Goal: Register for event/course

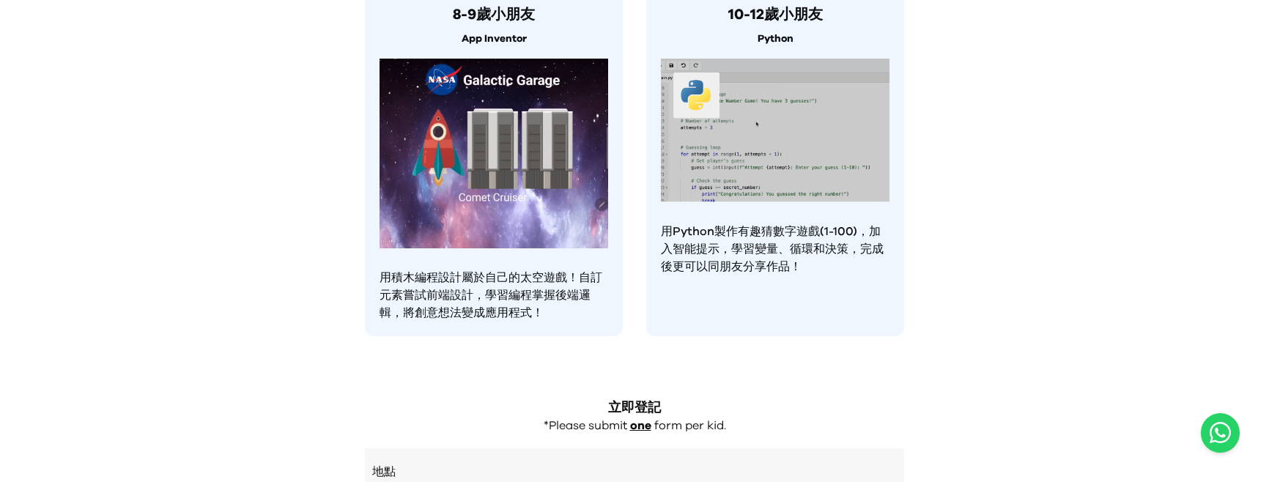
scroll to position [1516, 0]
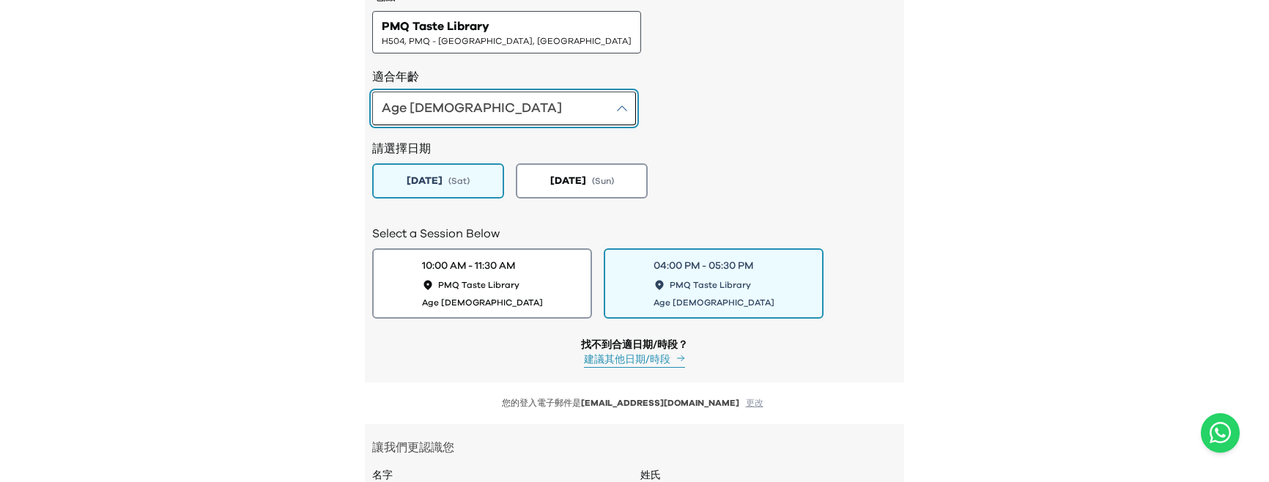
click at [475, 112] on button "Age [DEMOGRAPHIC_DATA]" at bounding box center [504, 109] width 264 height 34
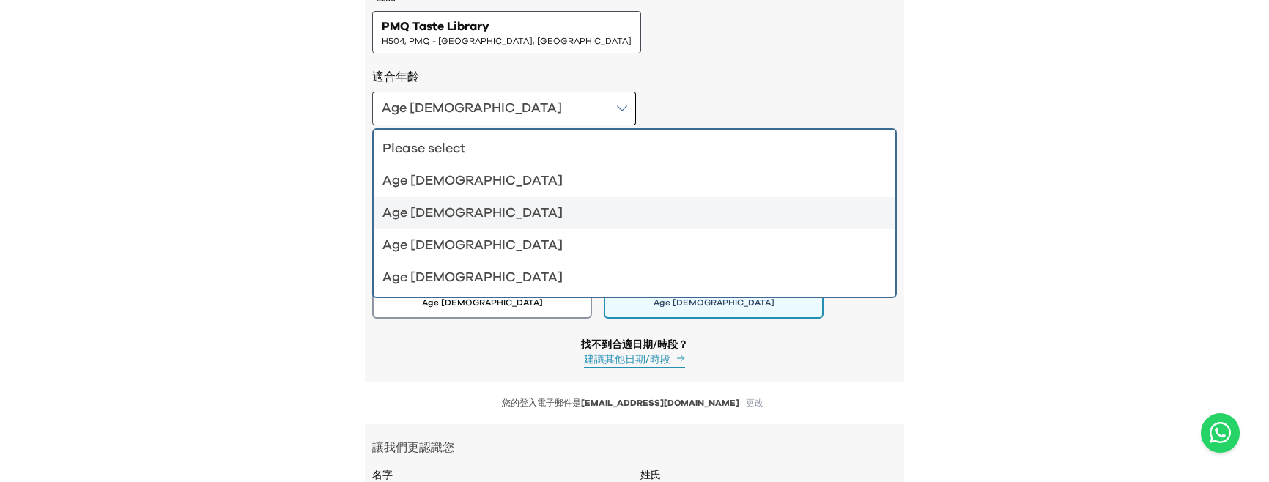
click at [463, 175] on div "Age [DEMOGRAPHIC_DATA]" at bounding box center [625, 181] width 486 height 21
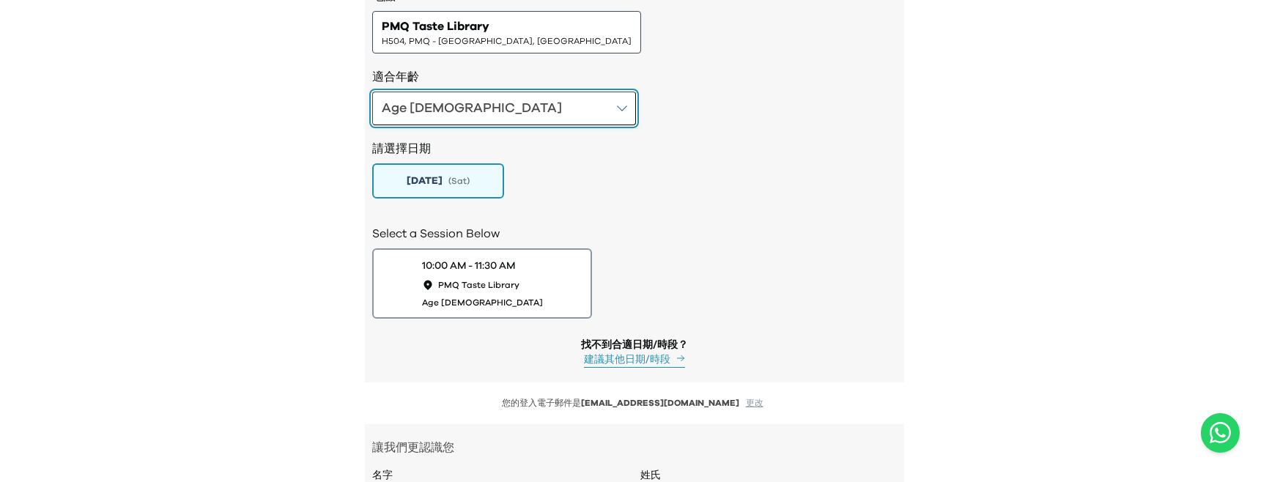
click at [463, 114] on button "Age [DEMOGRAPHIC_DATA]" at bounding box center [504, 109] width 264 height 34
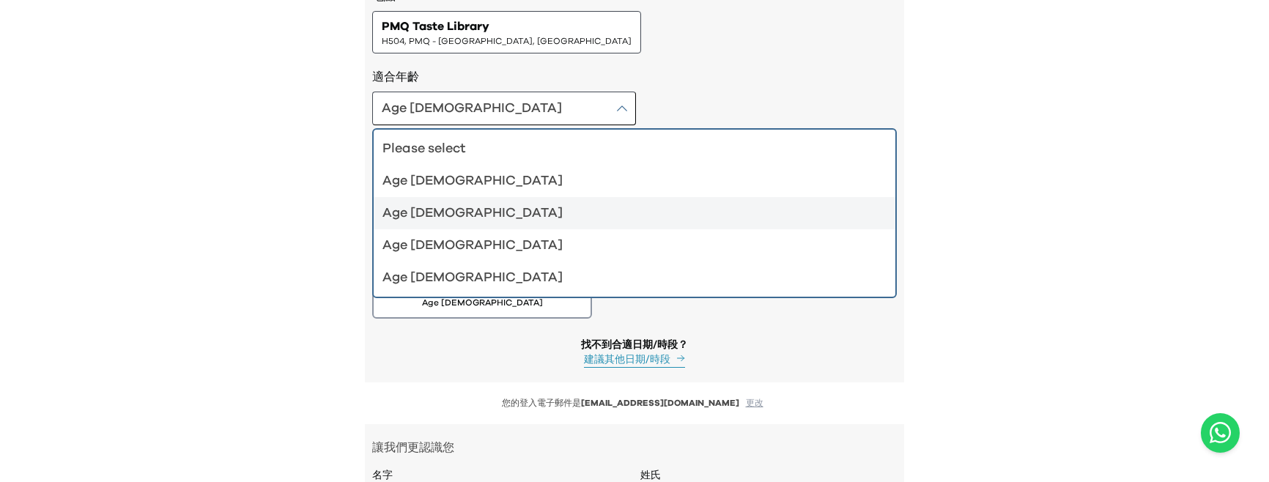
click at [455, 204] on div "Age [DEMOGRAPHIC_DATA]" at bounding box center [625, 213] width 486 height 21
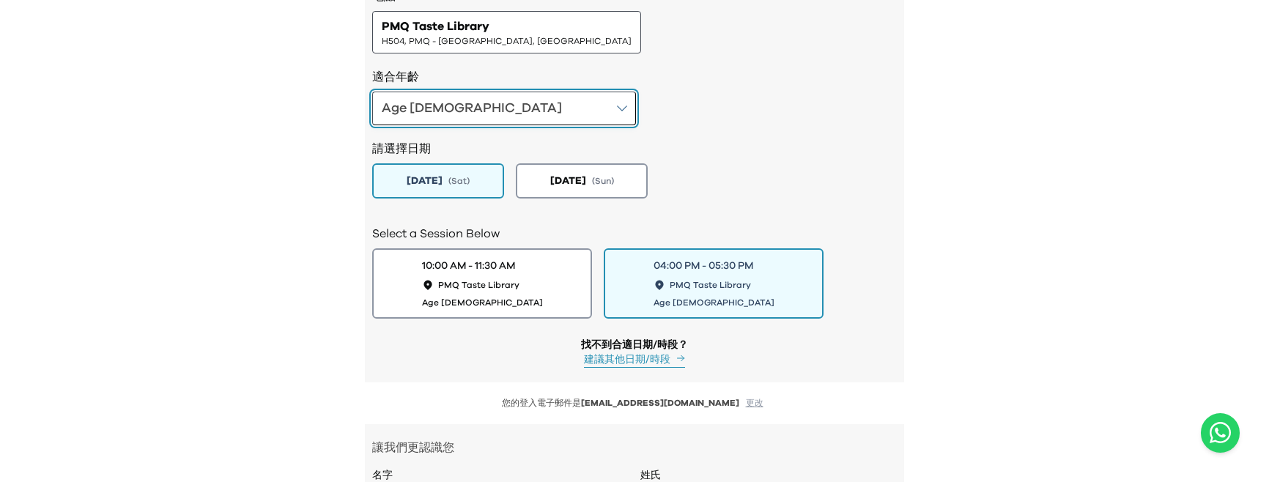
click at [468, 96] on button "Age [DEMOGRAPHIC_DATA]" at bounding box center [504, 109] width 264 height 34
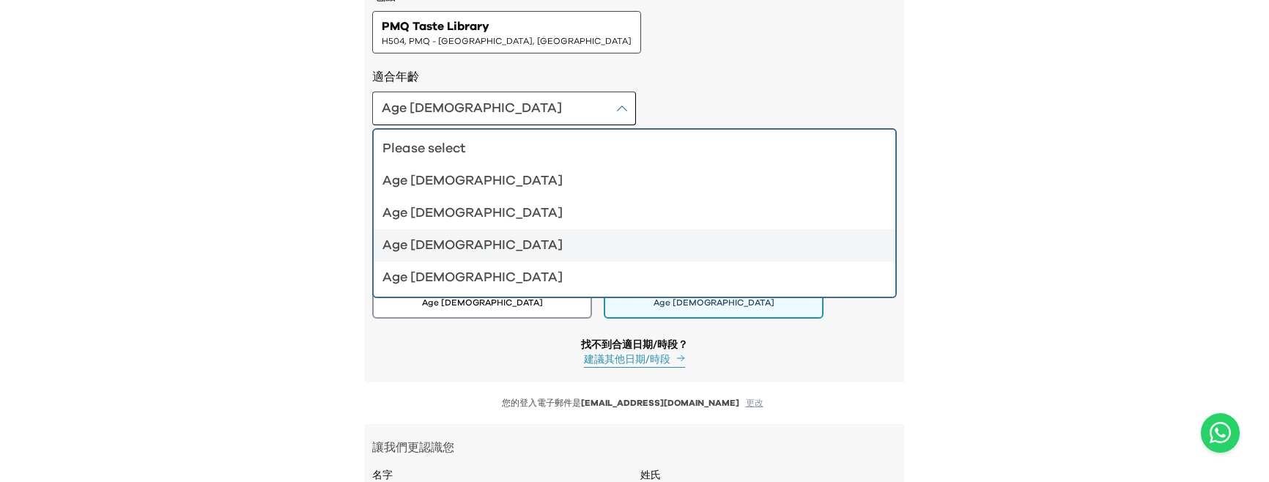
click at [428, 253] on div "Age [DEMOGRAPHIC_DATA]" at bounding box center [625, 245] width 486 height 21
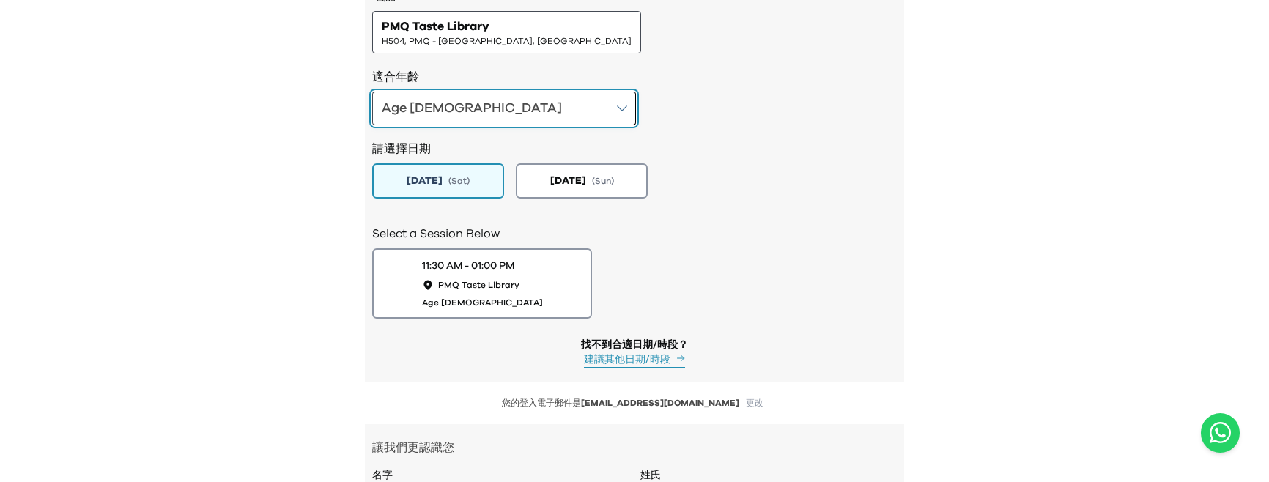
click at [476, 122] on button "Age [DEMOGRAPHIC_DATA]" at bounding box center [504, 109] width 264 height 34
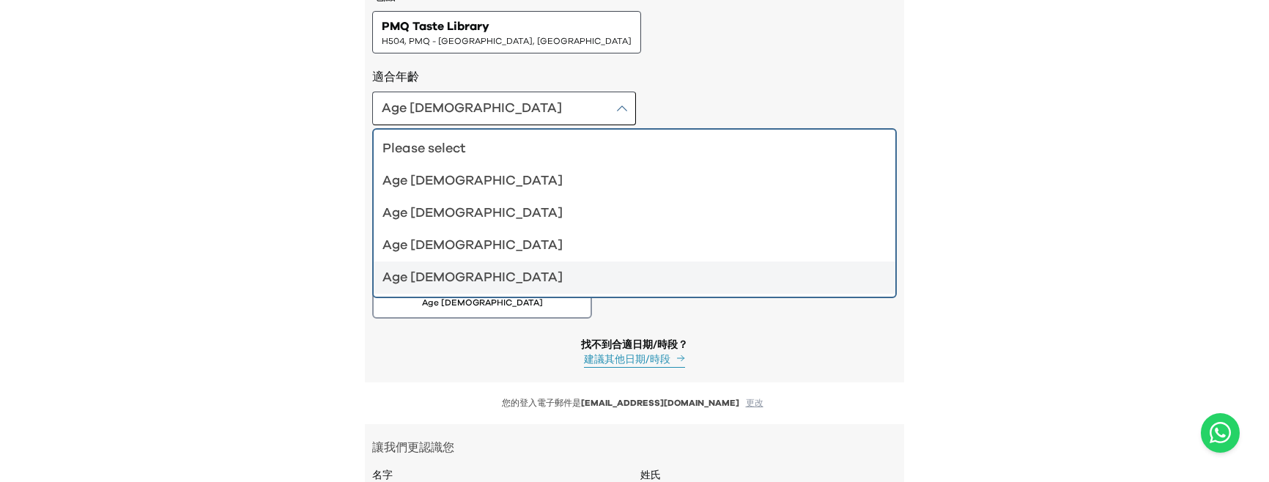
click at [427, 282] on div "Age [DEMOGRAPHIC_DATA]" at bounding box center [625, 277] width 486 height 21
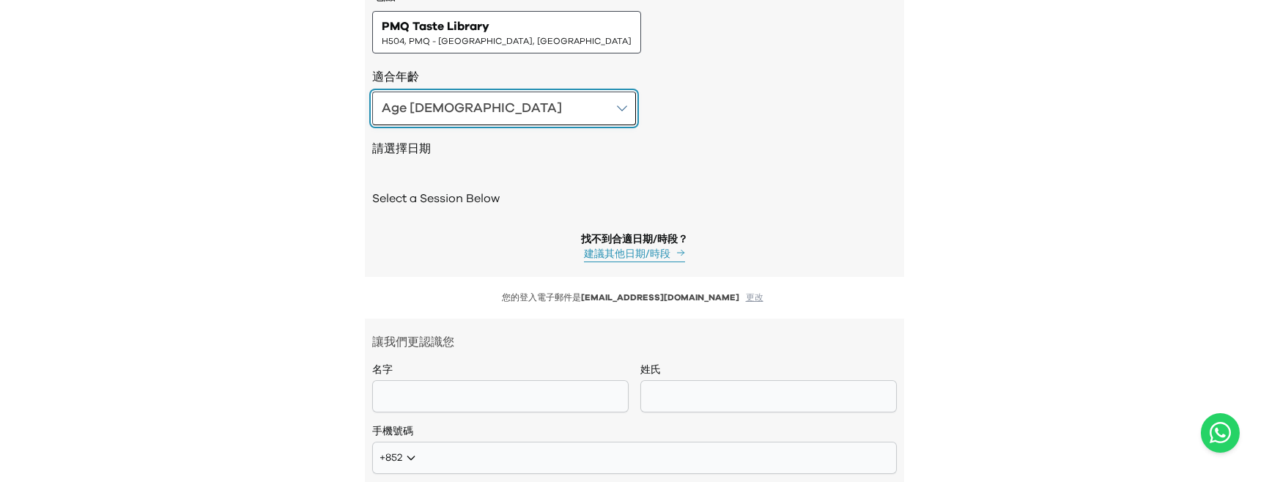
click at [478, 111] on button "Age [DEMOGRAPHIC_DATA]" at bounding box center [504, 109] width 264 height 34
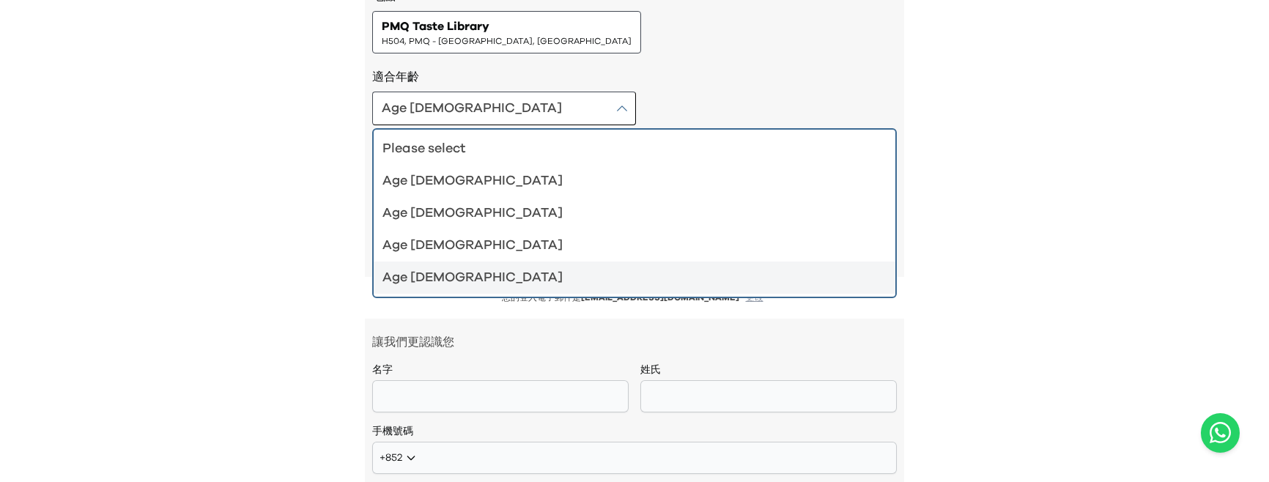
click at [441, 286] on div "Age [DEMOGRAPHIC_DATA]" at bounding box center [625, 277] width 486 height 21
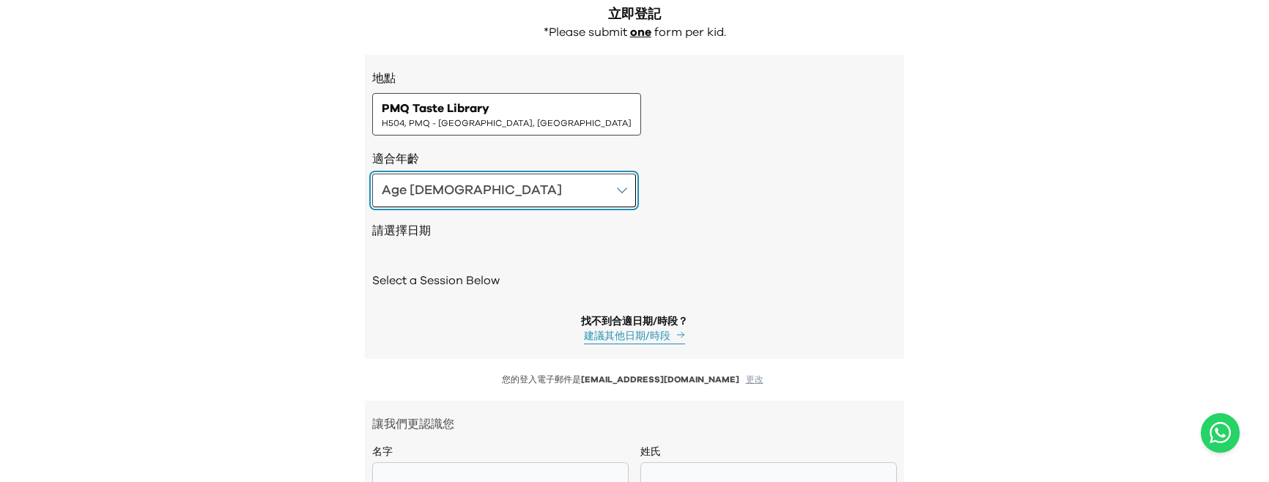
scroll to position [1401, 0]
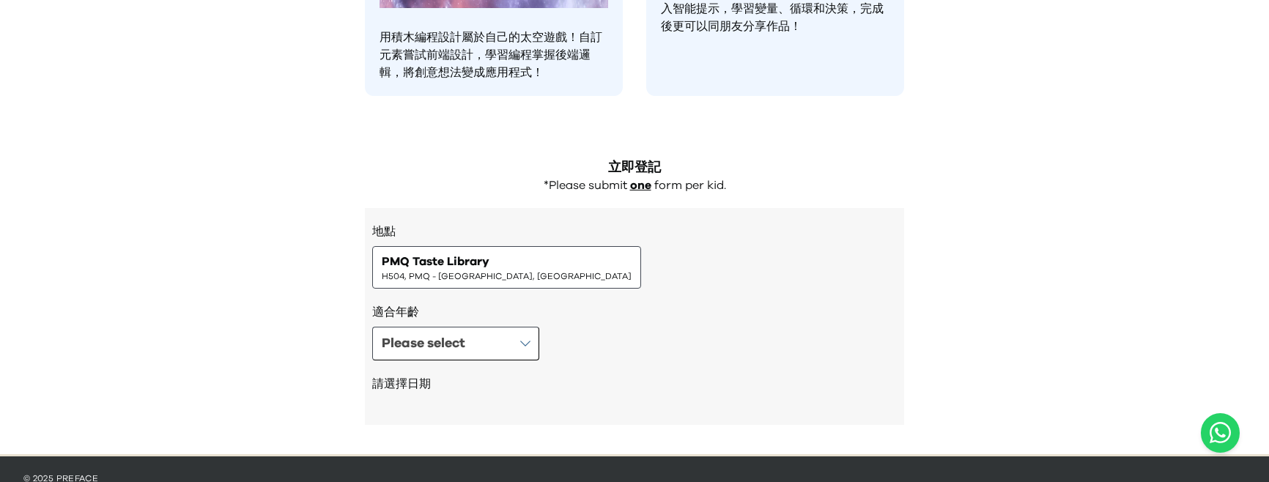
scroll to position [1315, 0]
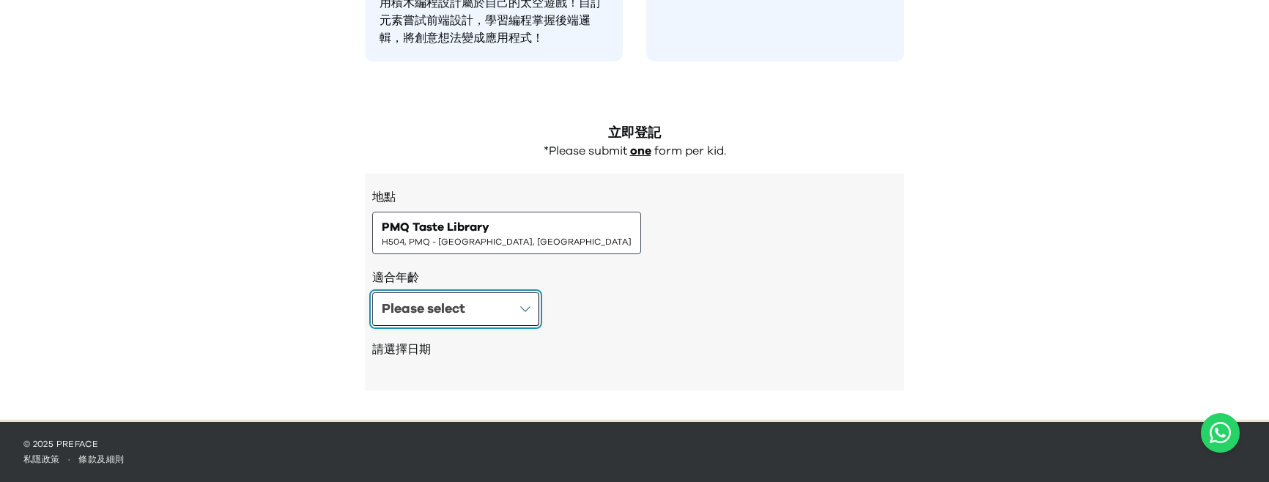
click at [444, 299] on div "Please select" at bounding box center [423, 309] width 83 height 21
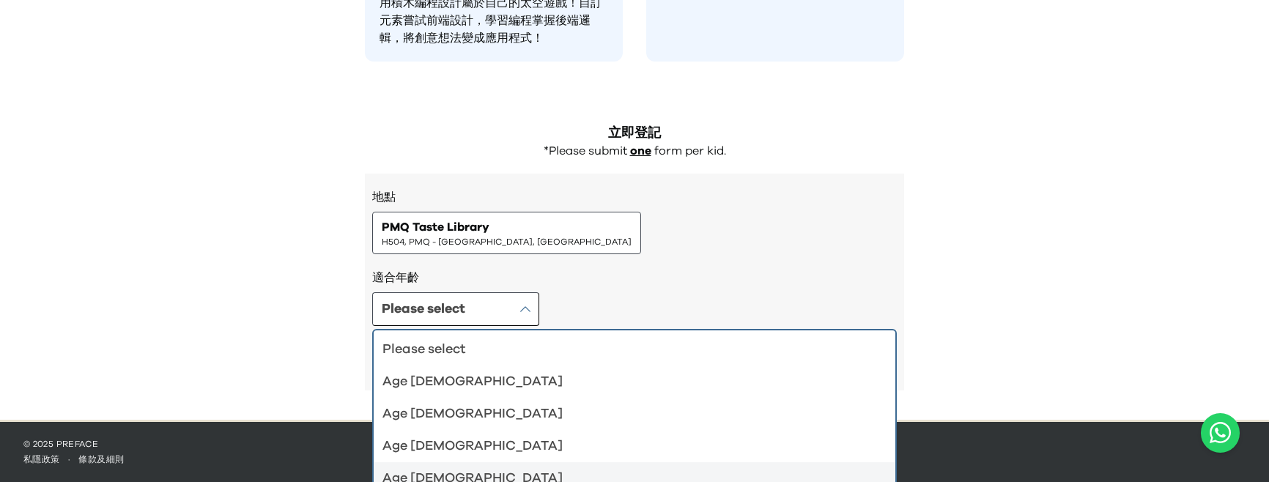
click at [445, 474] on div "Age [DEMOGRAPHIC_DATA]" at bounding box center [625, 478] width 486 height 21
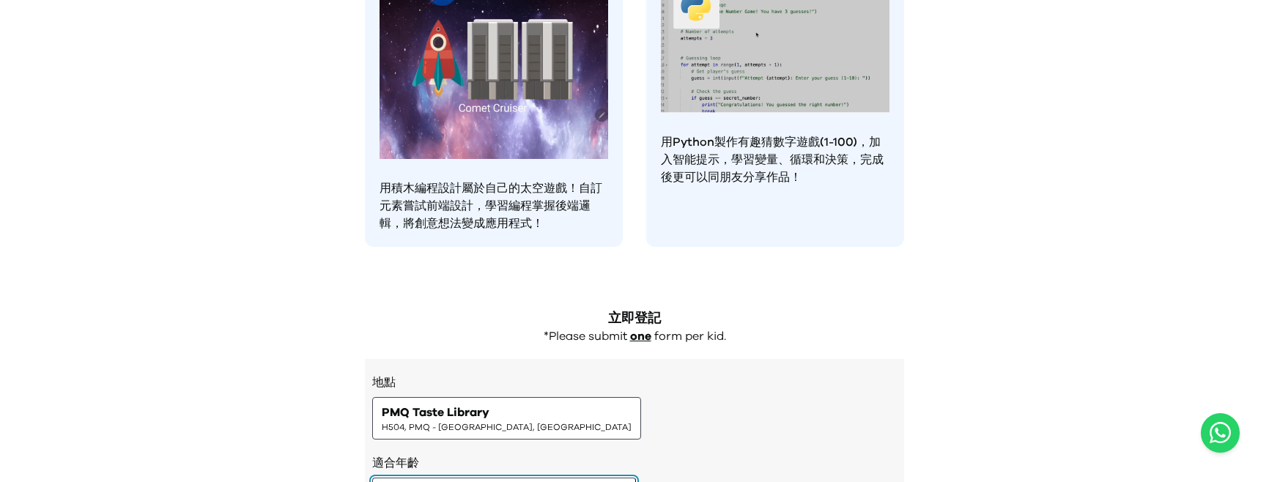
scroll to position [1353, 0]
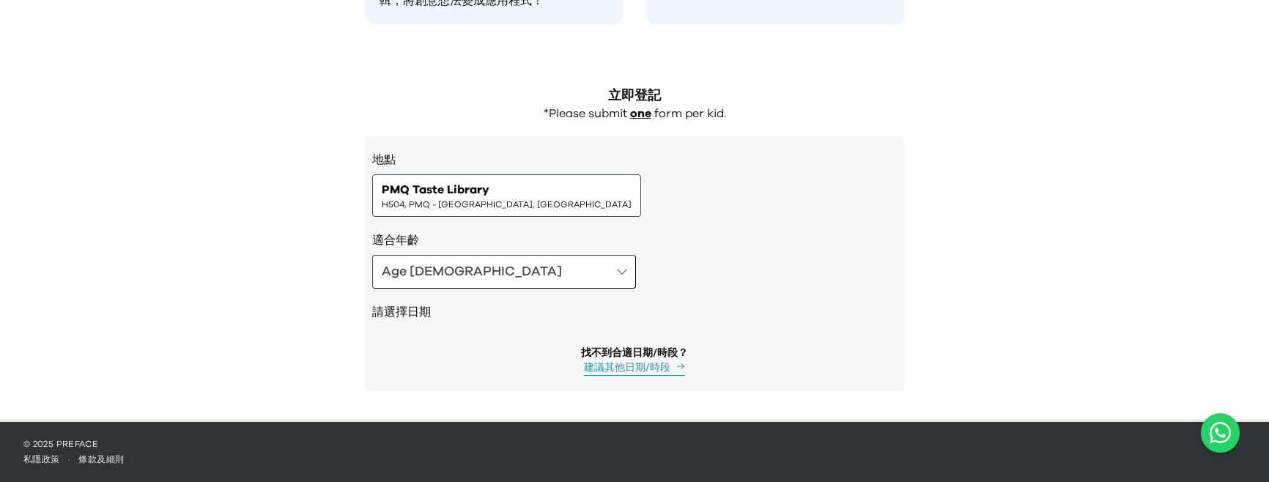
click at [683, 184] on div "地點 PMQ Taste Library H504, PMQ - [GEOGRAPHIC_DATA], [GEOGRAPHIC_DATA]" at bounding box center [634, 184] width 524 height 66
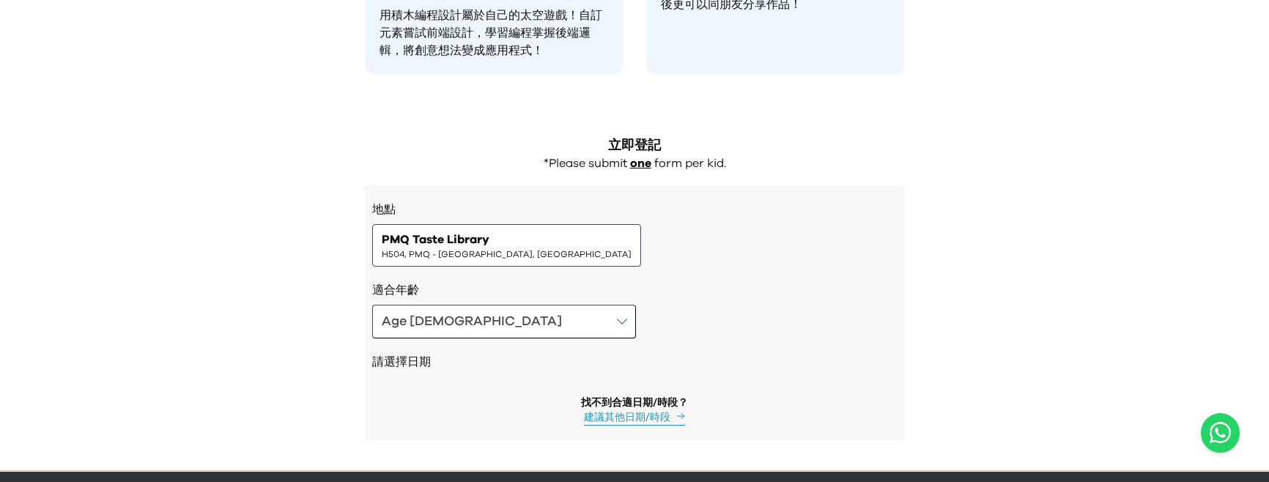
scroll to position [1302, 0]
click at [465, 324] on button "Age [DEMOGRAPHIC_DATA]" at bounding box center [504, 322] width 264 height 34
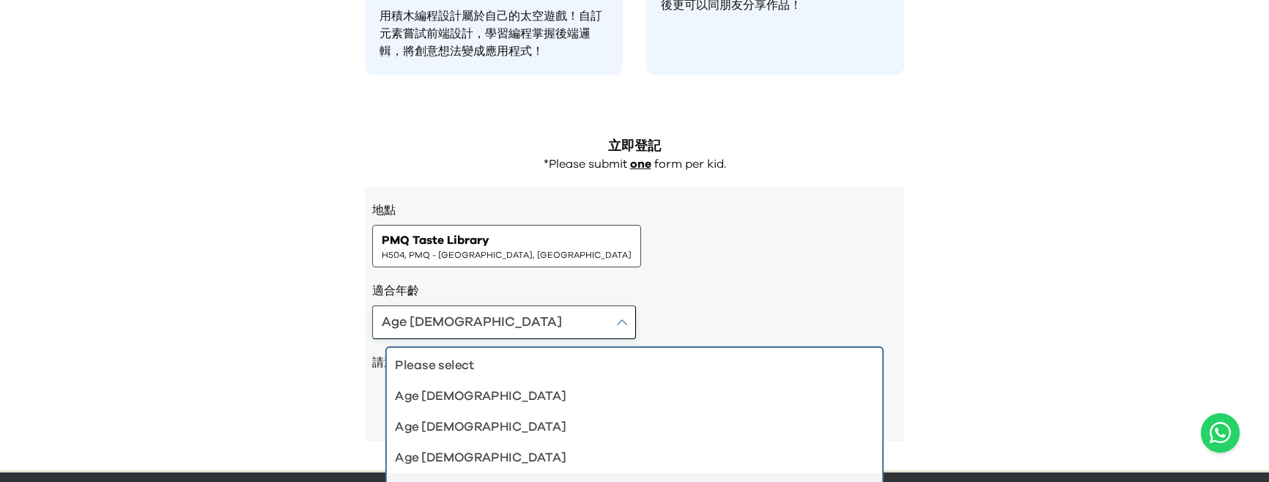
scroll to position [1323, 0]
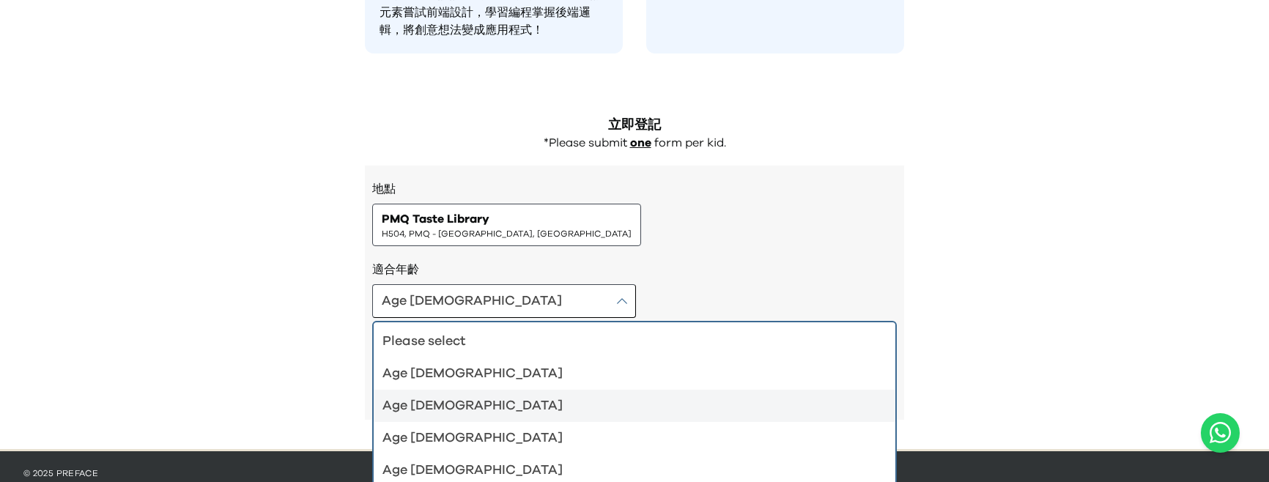
click at [426, 401] on div "Age [DEMOGRAPHIC_DATA]" at bounding box center [625, 406] width 486 height 21
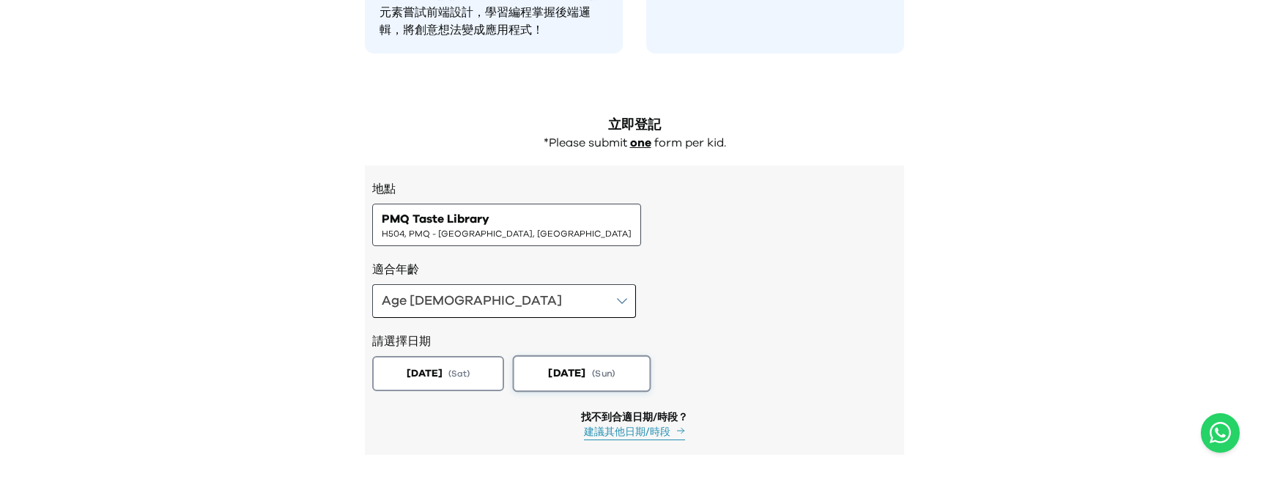
click at [594, 384] on button "[DATE] ( Sun )" at bounding box center [582, 373] width 138 height 37
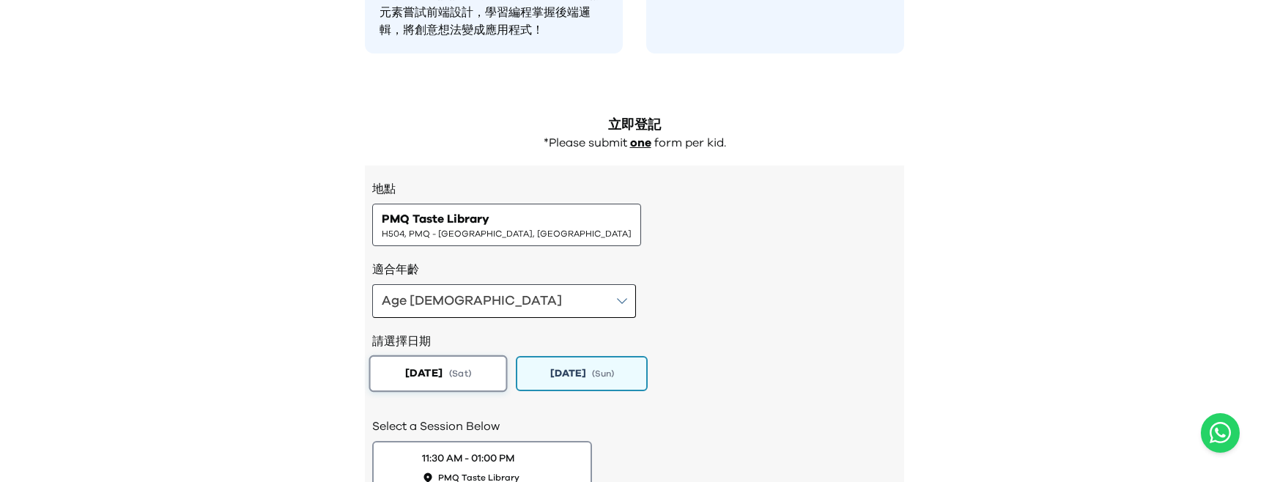
click at [459, 379] on button "[DATE] ( Sat )" at bounding box center [438, 373] width 138 height 37
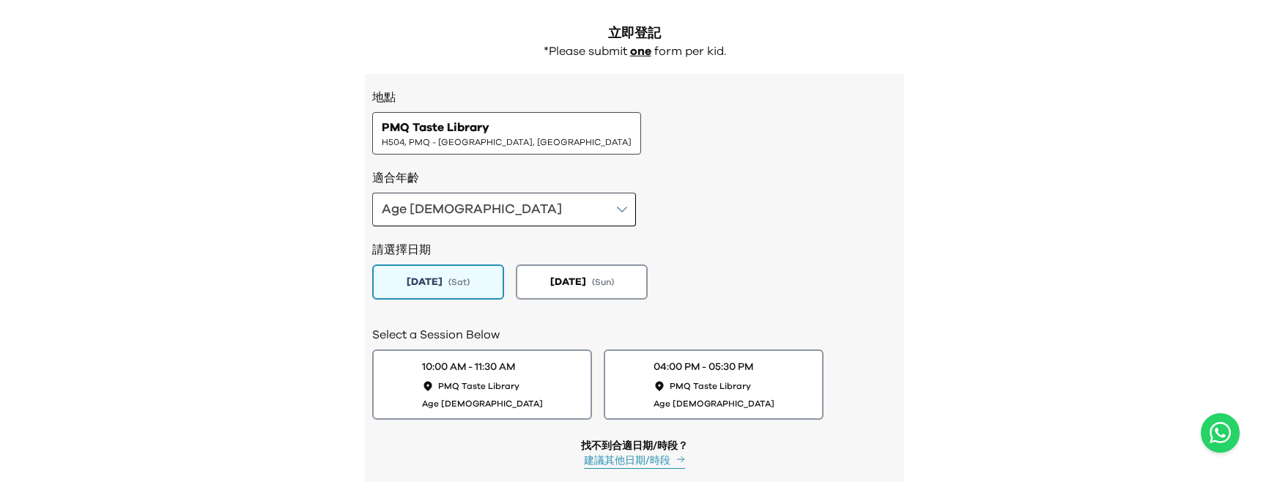
scroll to position [1416, 0]
